Goal: Find contact information: Find contact information

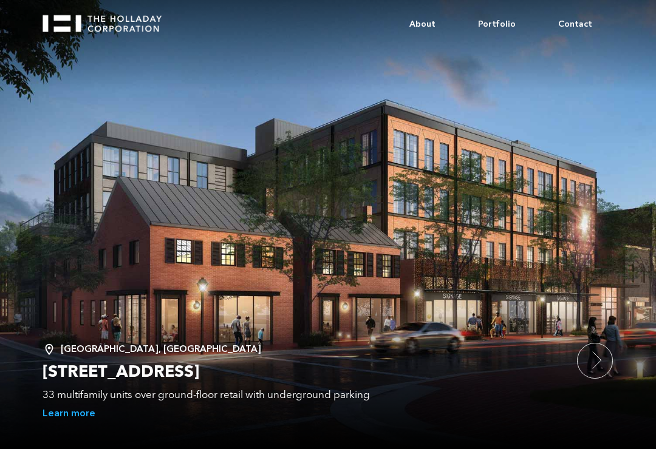
click at [431, 28] on link "About" at bounding box center [422, 24] width 69 height 36
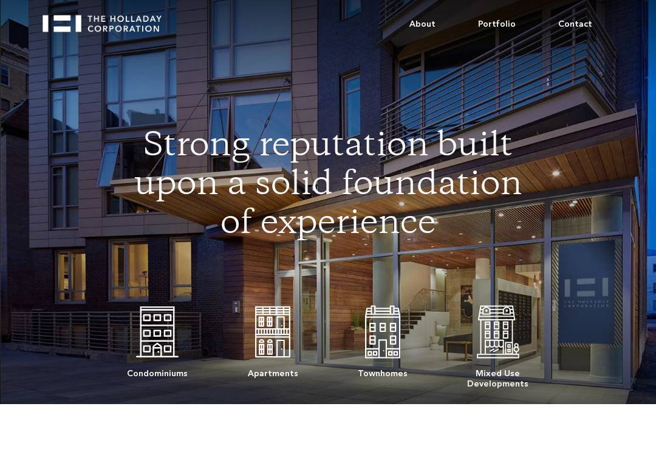
click at [582, 28] on link "Contact" at bounding box center [575, 24] width 77 height 36
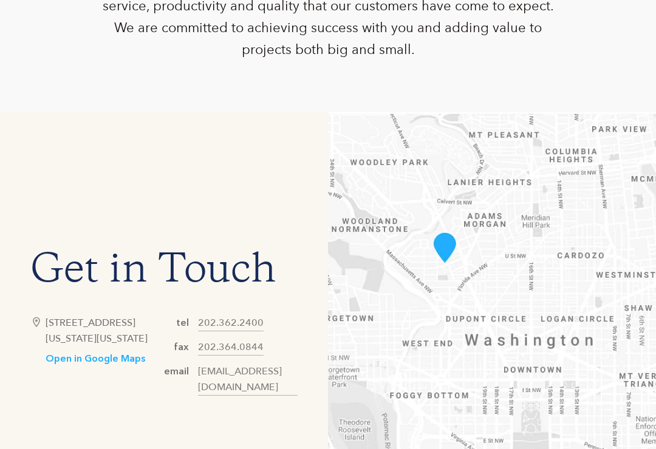
scroll to position [438, 0]
click at [106, 366] on link "Open in Google Maps" at bounding box center [96, 359] width 100 height 13
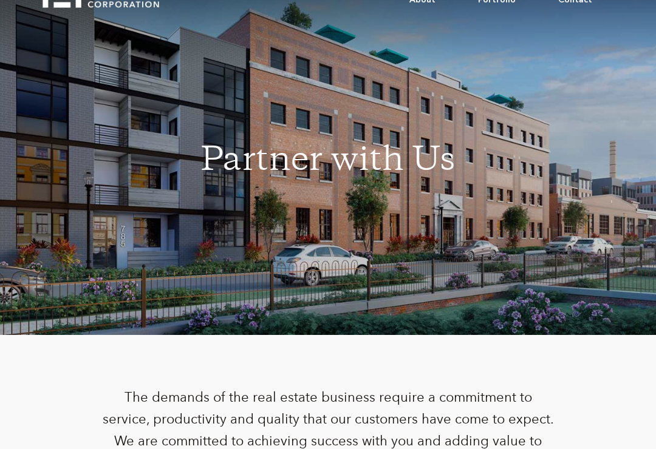
scroll to position [0, 0]
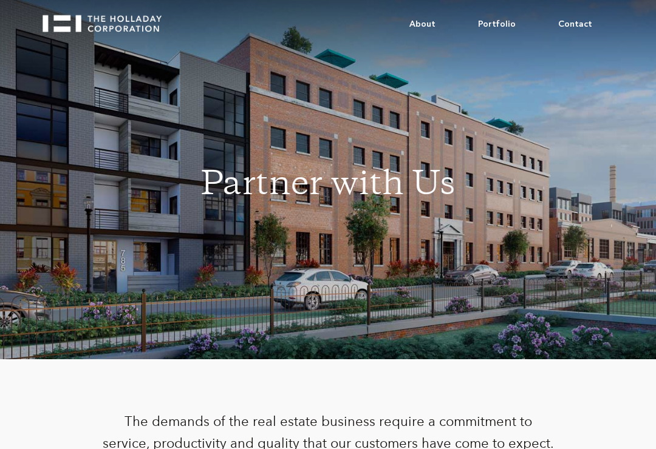
click at [508, 26] on link "Portfolio" at bounding box center [497, 24] width 80 height 36
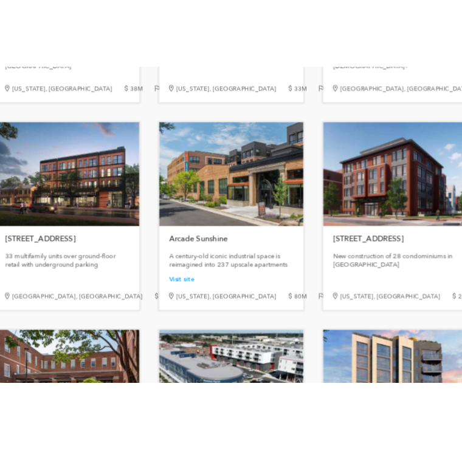
scroll to position [1175, 0]
